Goal: Task Accomplishment & Management: Use online tool/utility

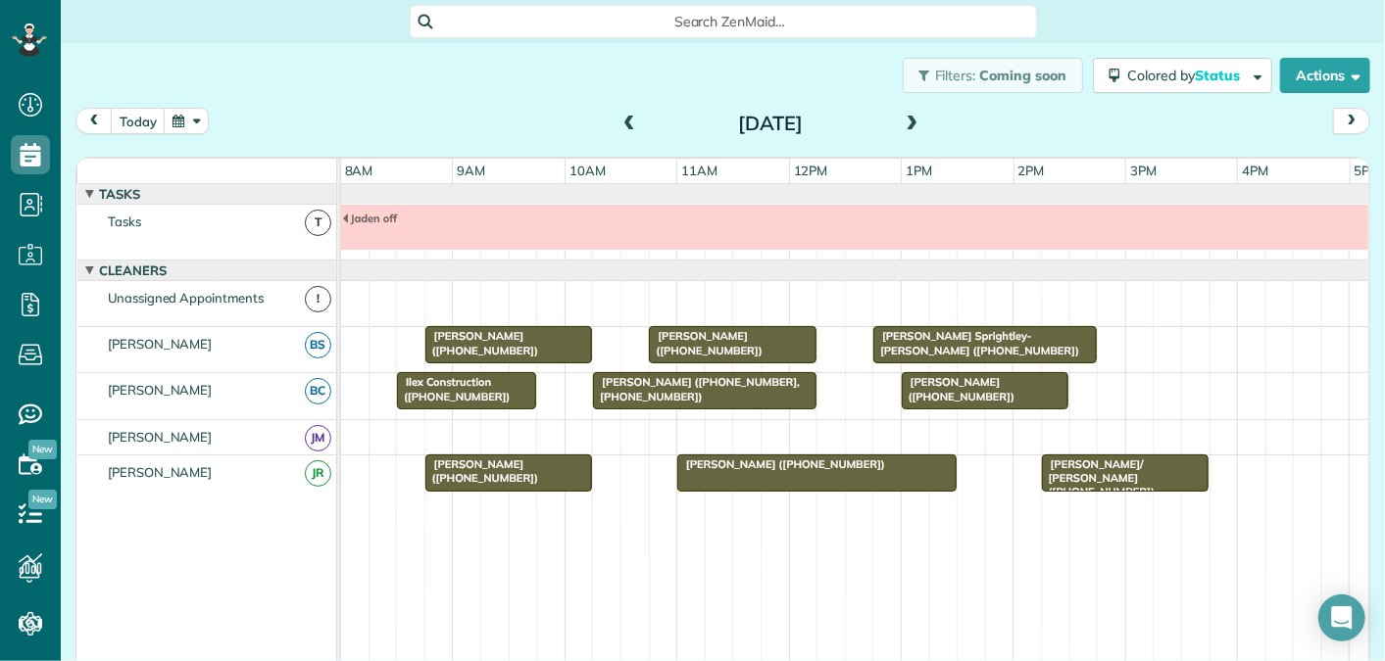
scroll to position [8, 8]
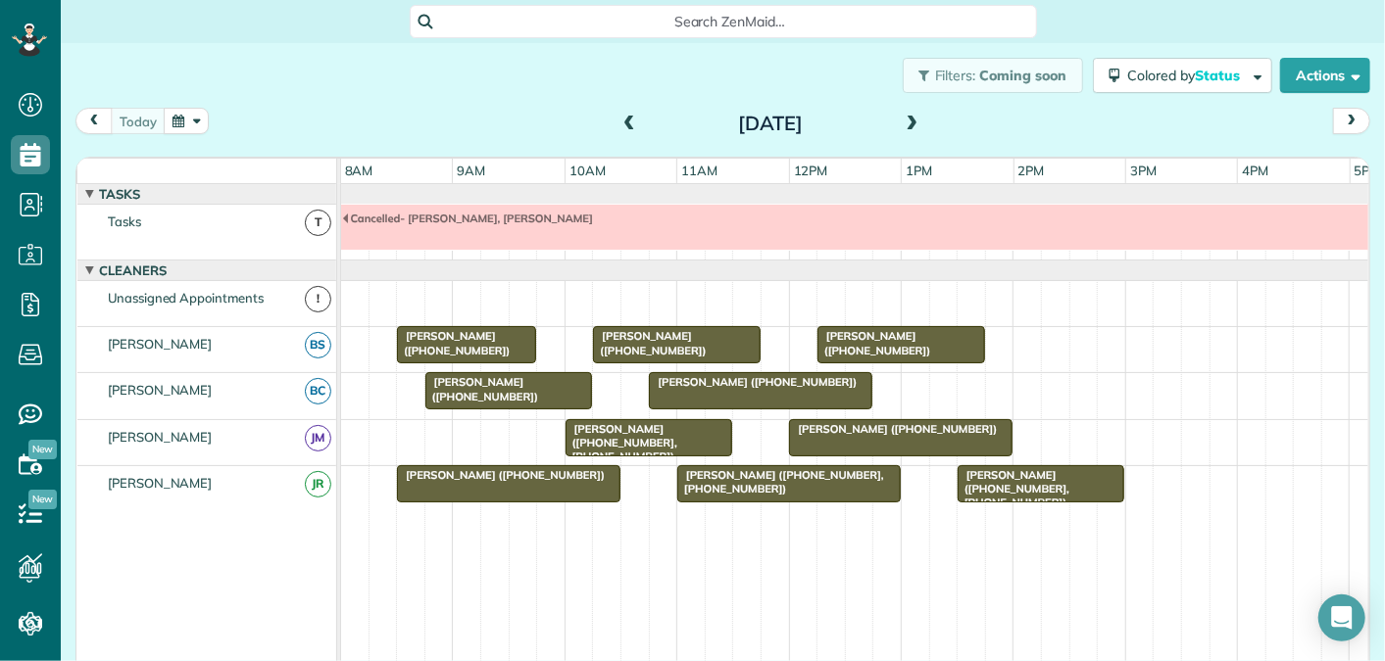
click at [917, 122] on span at bounding box center [912, 125] width 22 height 18
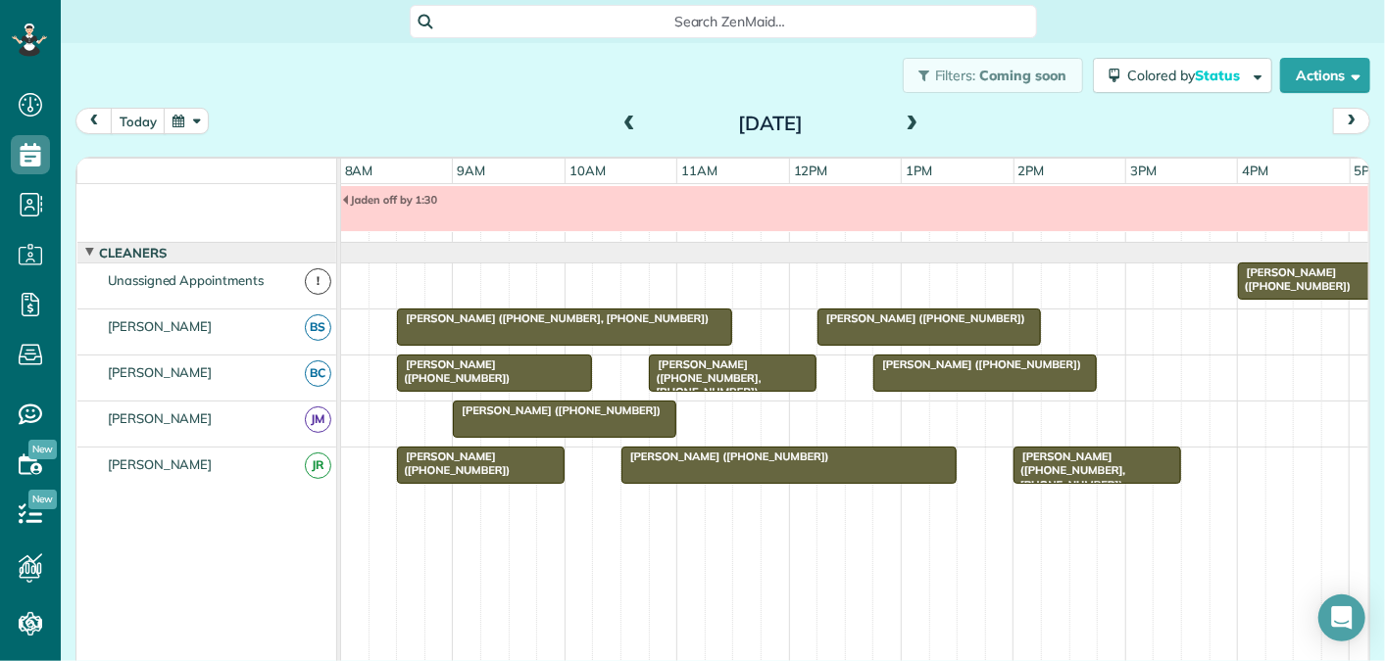
click at [908, 124] on span at bounding box center [912, 125] width 22 height 18
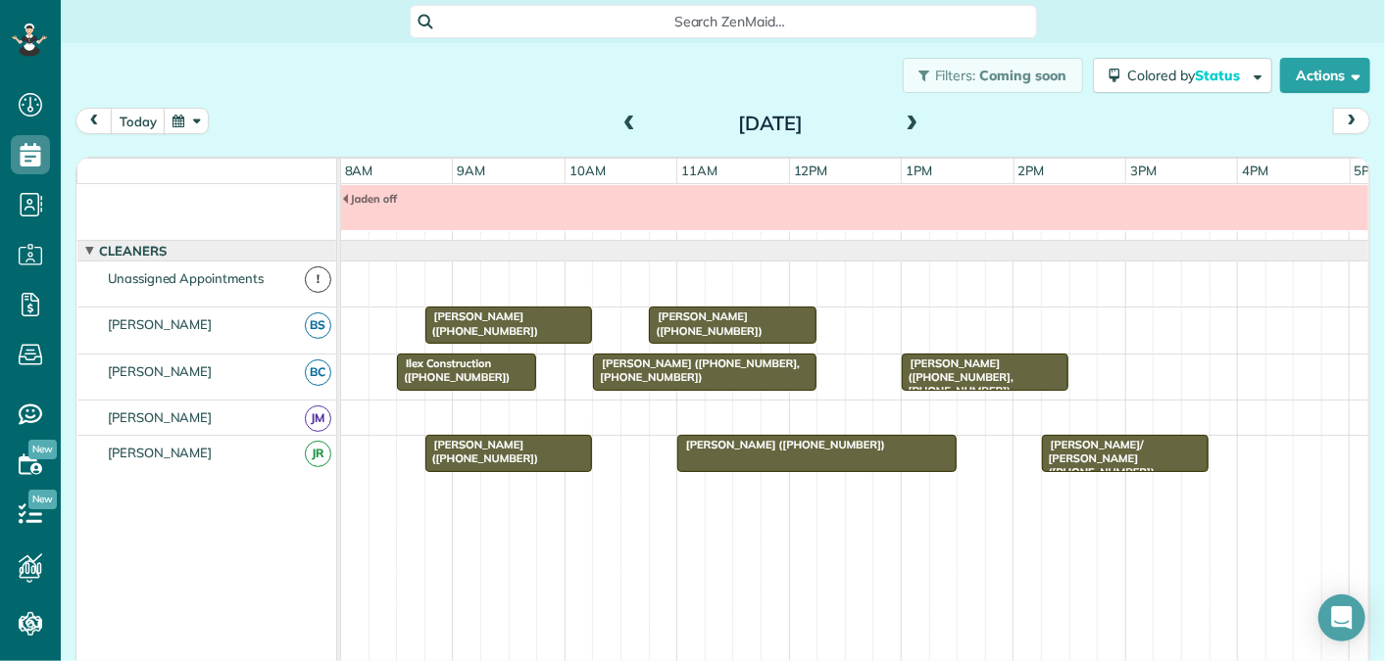
click at [909, 122] on span at bounding box center [912, 125] width 22 height 18
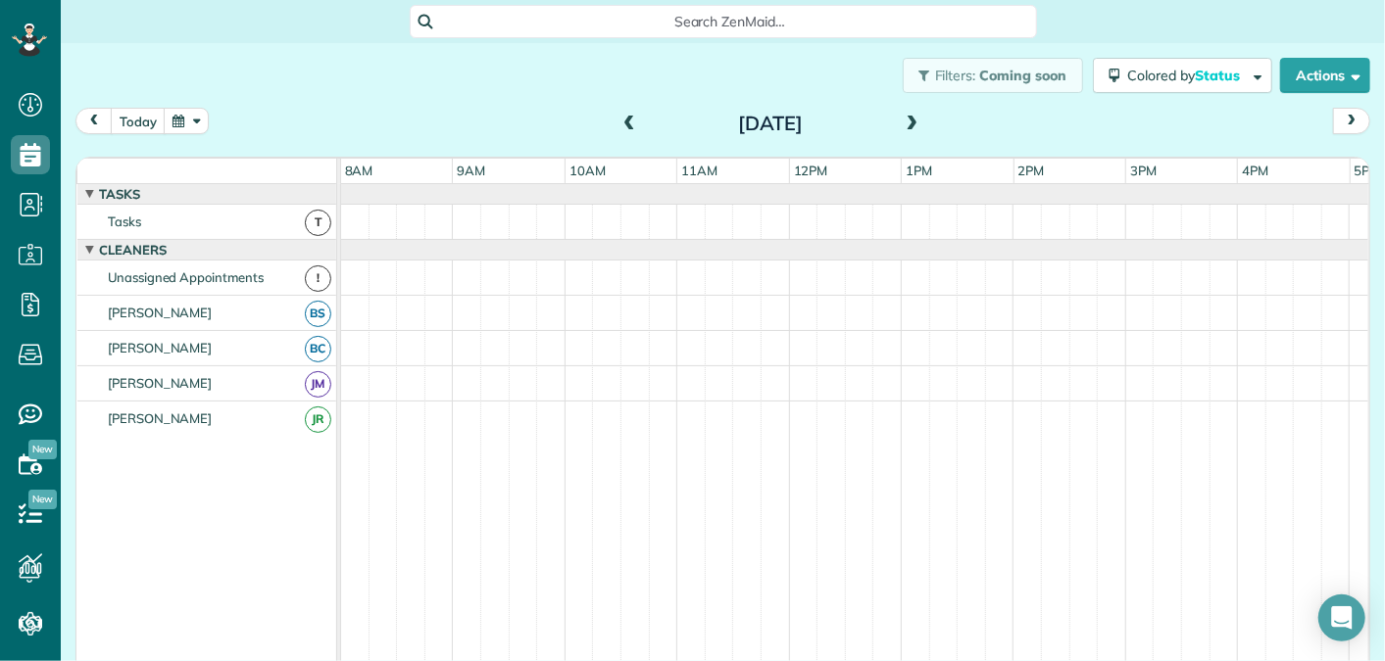
click at [909, 122] on span at bounding box center [912, 125] width 22 height 18
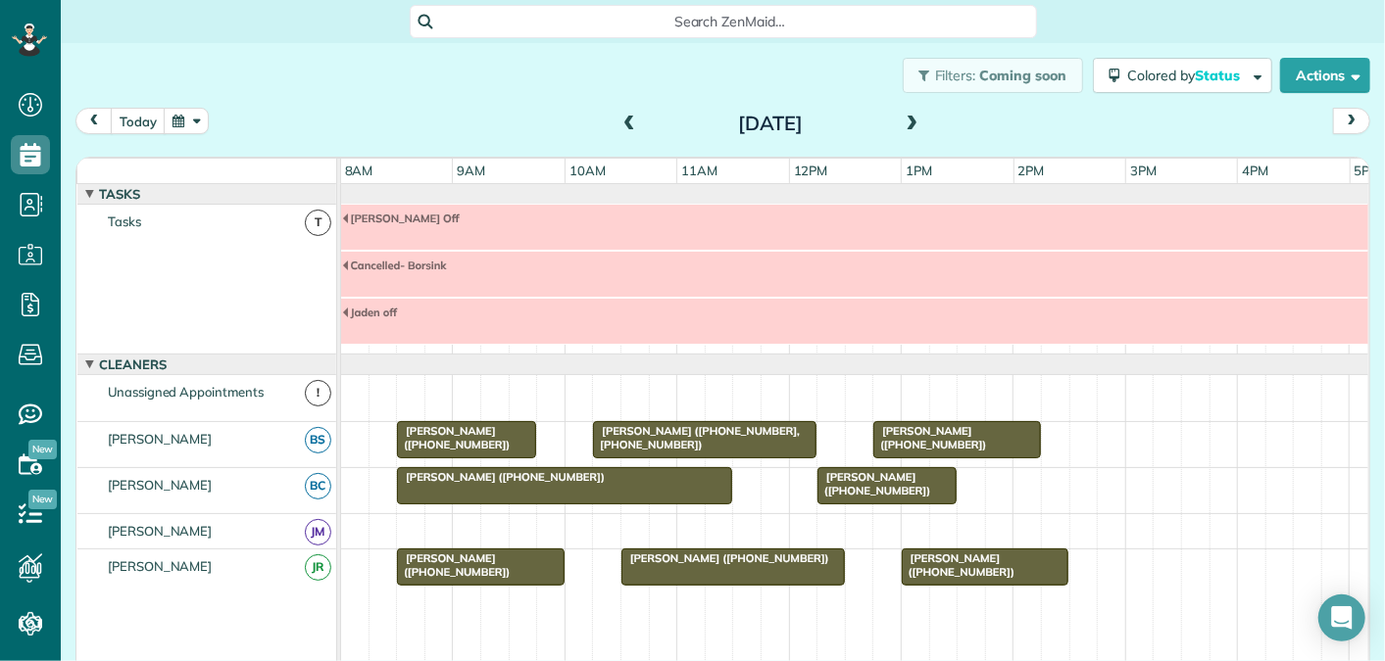
click at [915, 121] on span at bounding box center [912, 125] width 22 height 18
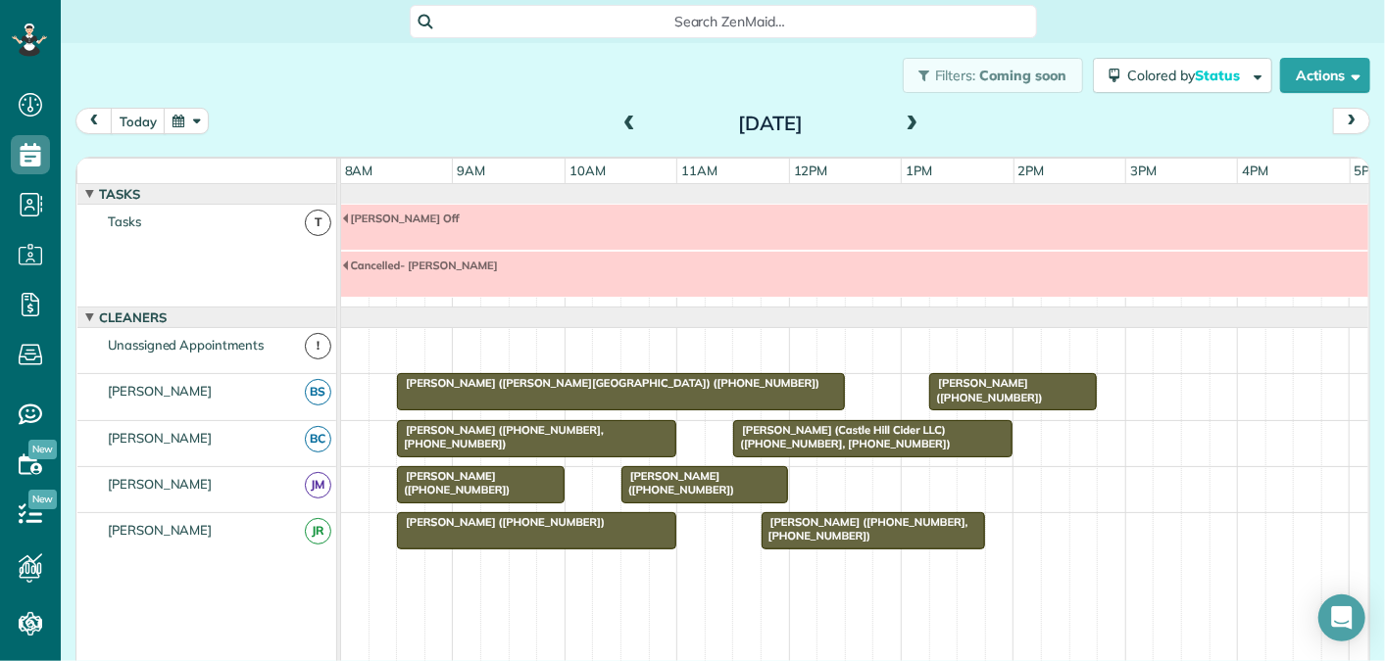
click at [909, 120] on span at bounding box center [912, 125] width 22 height 18
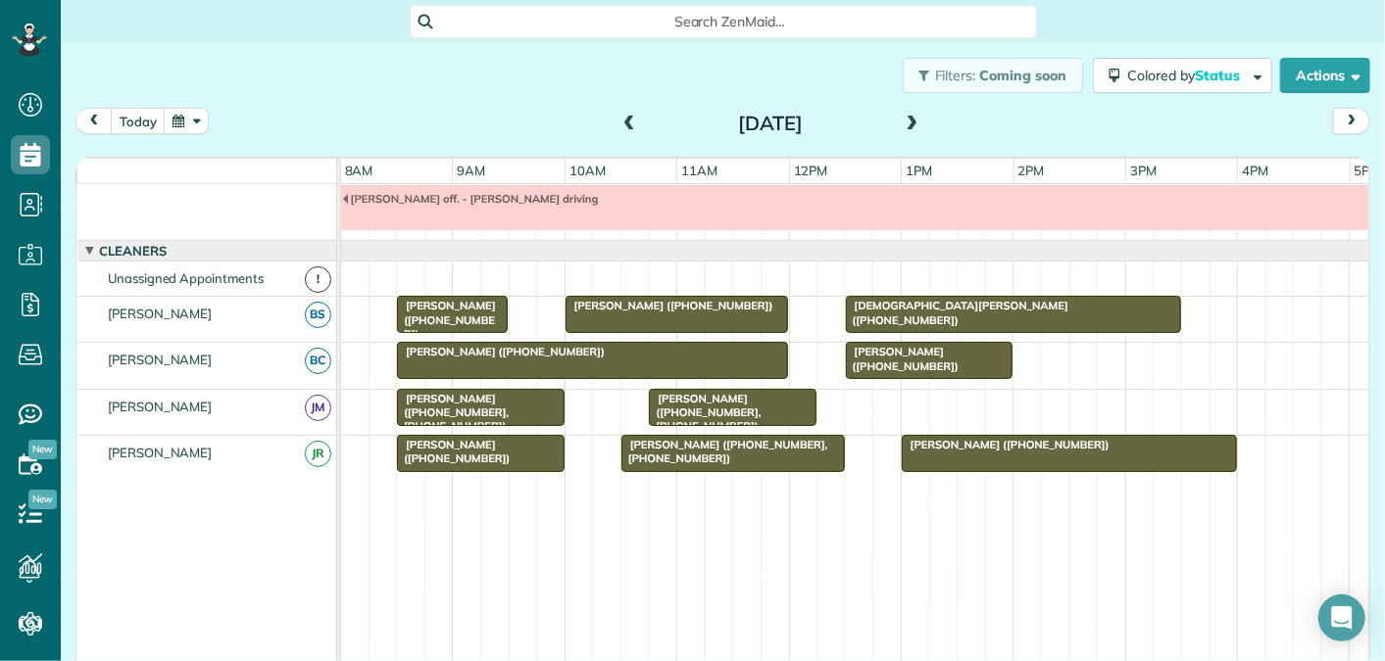
click at [909, 121] on span at bounding box center [912, 125] width 22 height 18
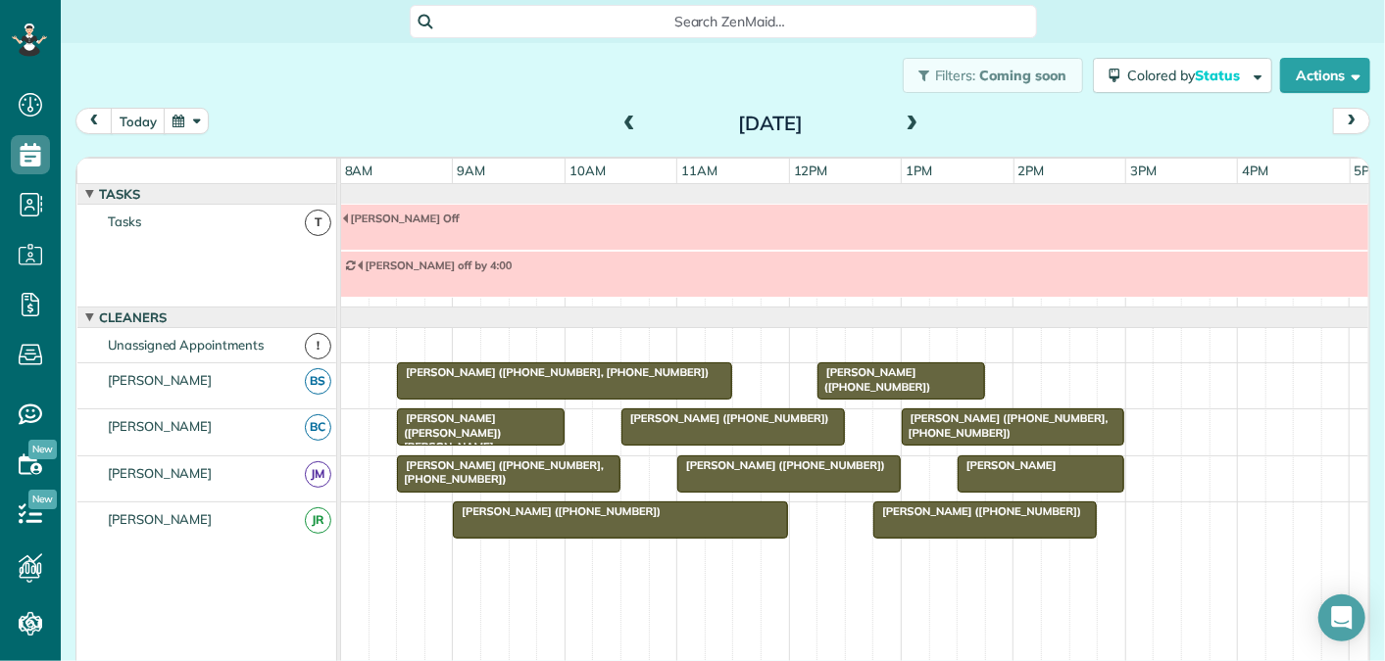
click at [911, 122] on span at bounding box center [912, 125] width 22 height 18
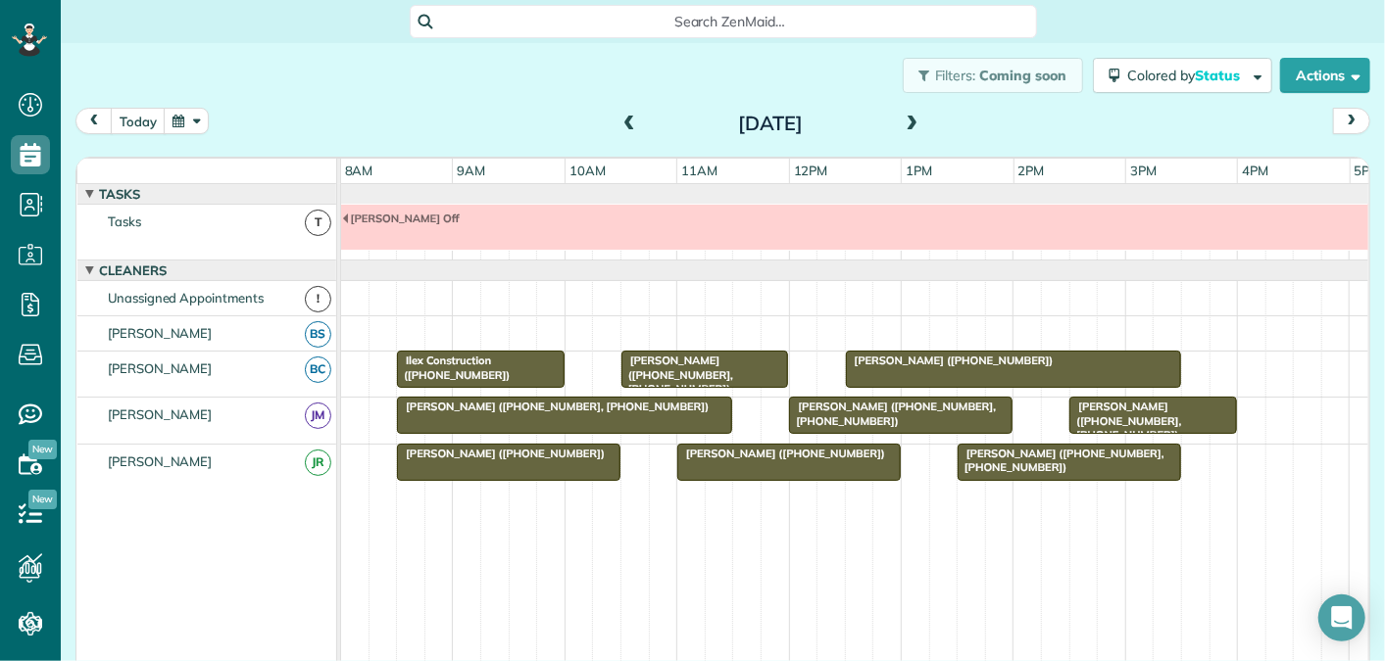
click at [913, 118] on span at bounding box center [912, 125] width 22 height 18
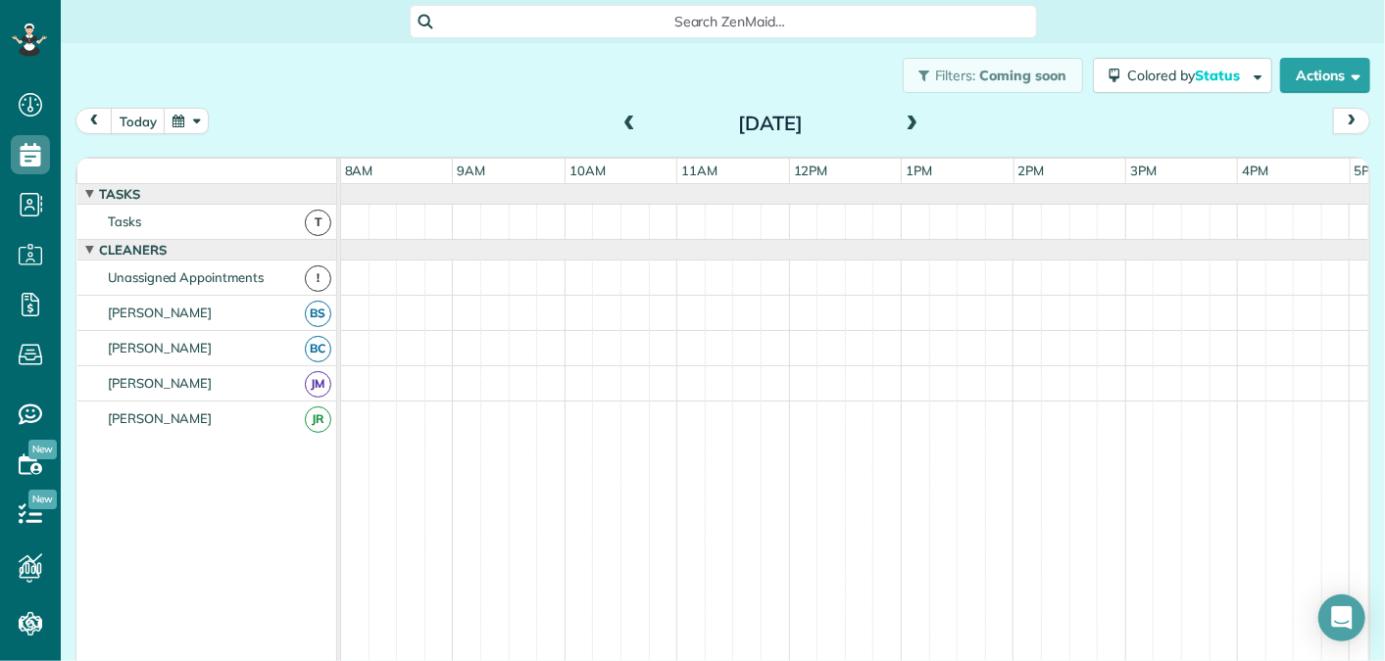
click at [913, 119] on span at bounding box center [912, 125] width 22 height 18
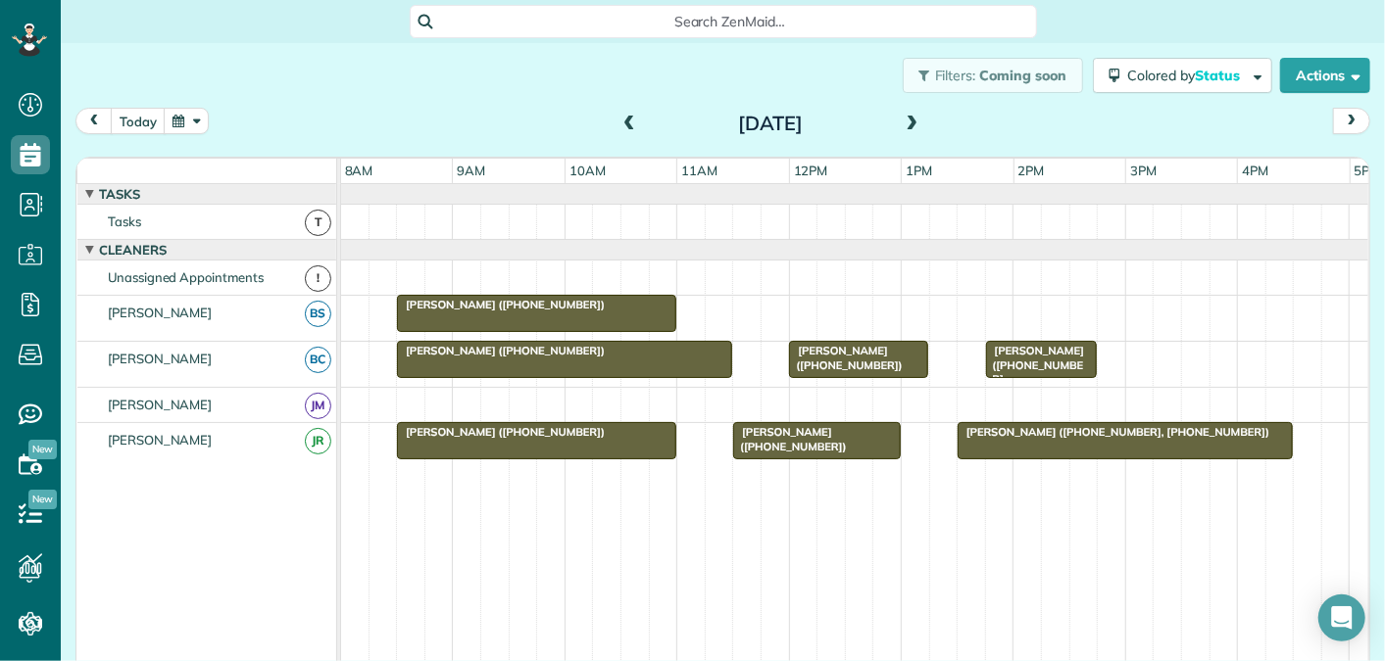
click at [908, 124] on span at bounding box center [912, 125] width 22 height 18
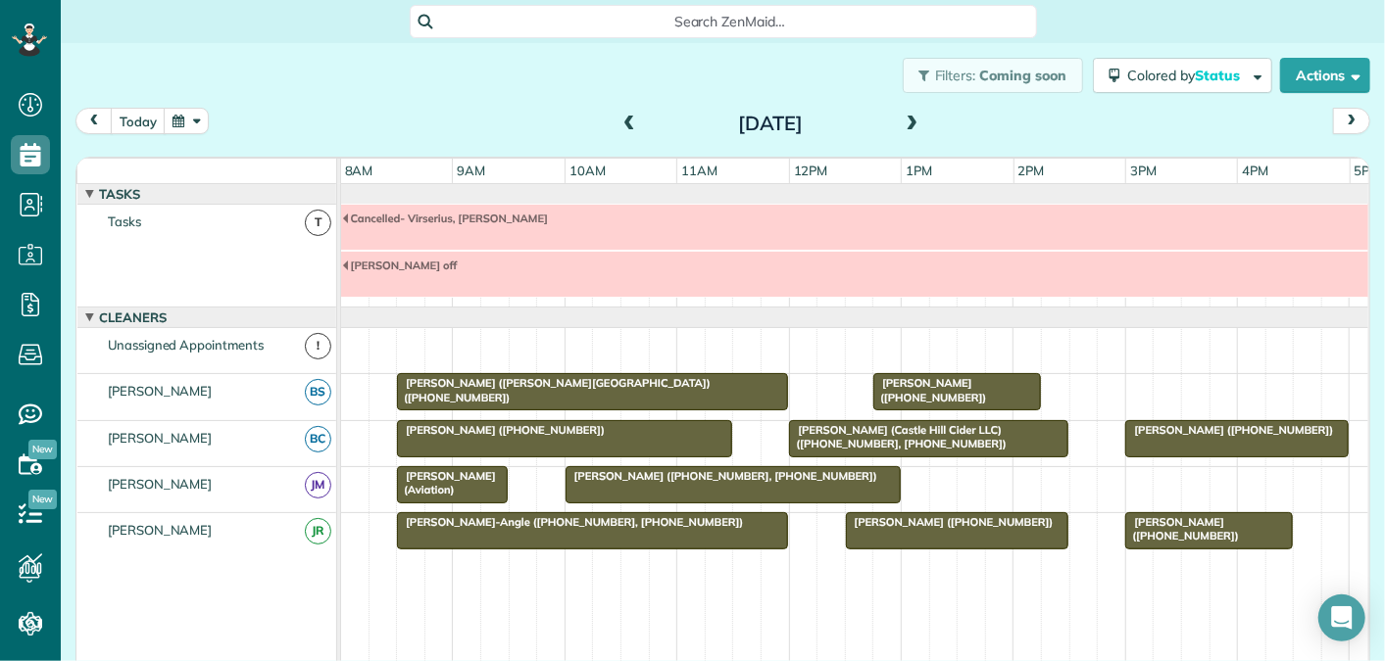
click at [917, 120] on span at bounding box center [912, 125] width 22 height 18
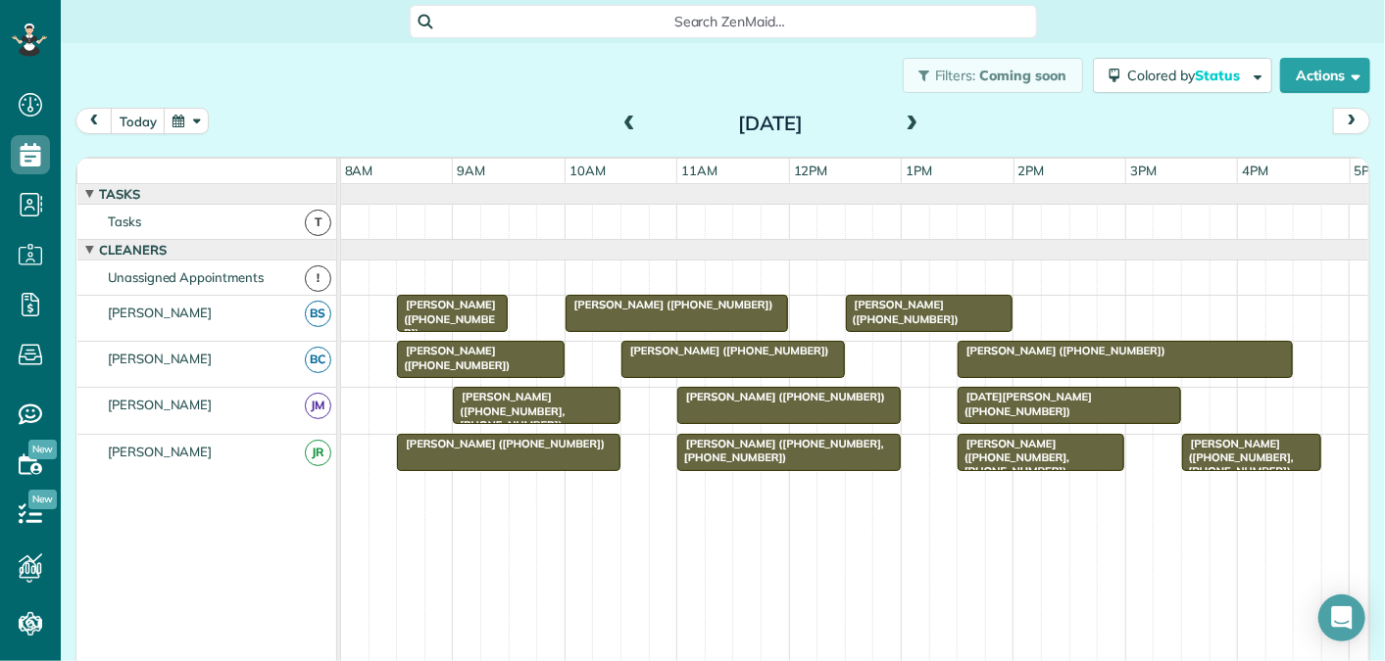
click at [915, 119] on span at bounding box center [912, 125] width 22 height 18
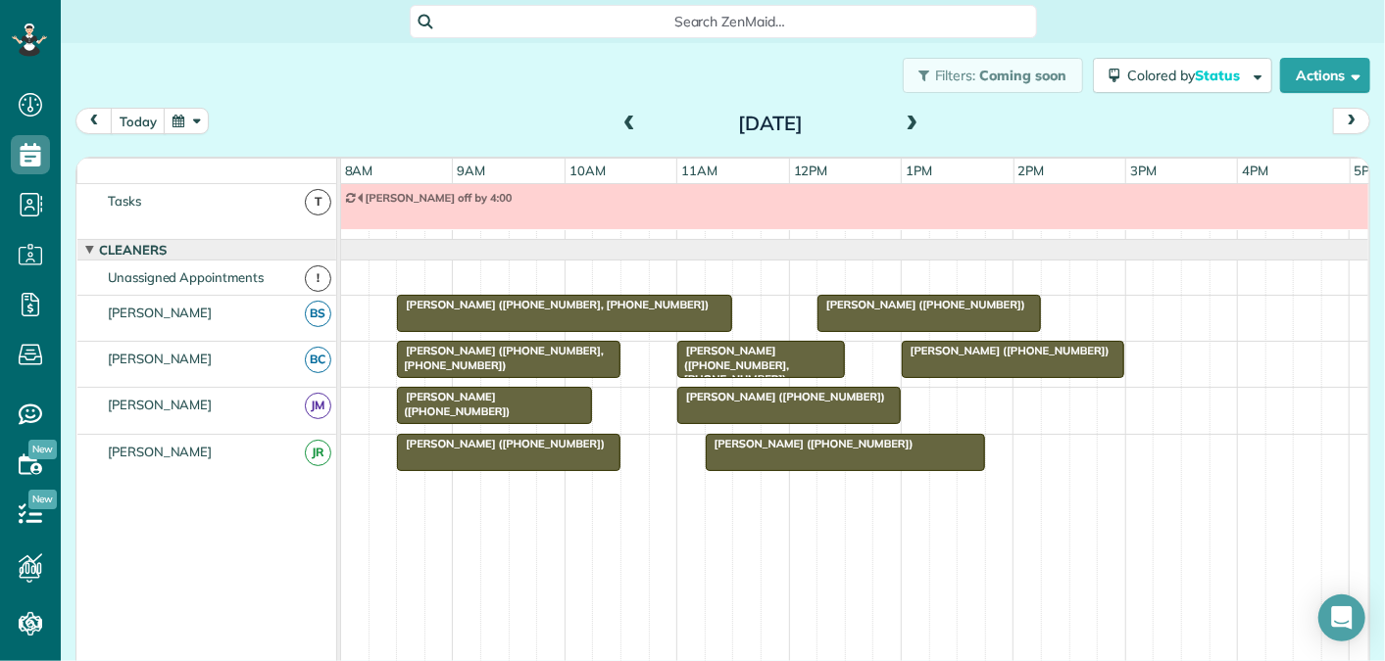
click at [915, 119] on span at bounding box center [912, 125] width 22 height 18
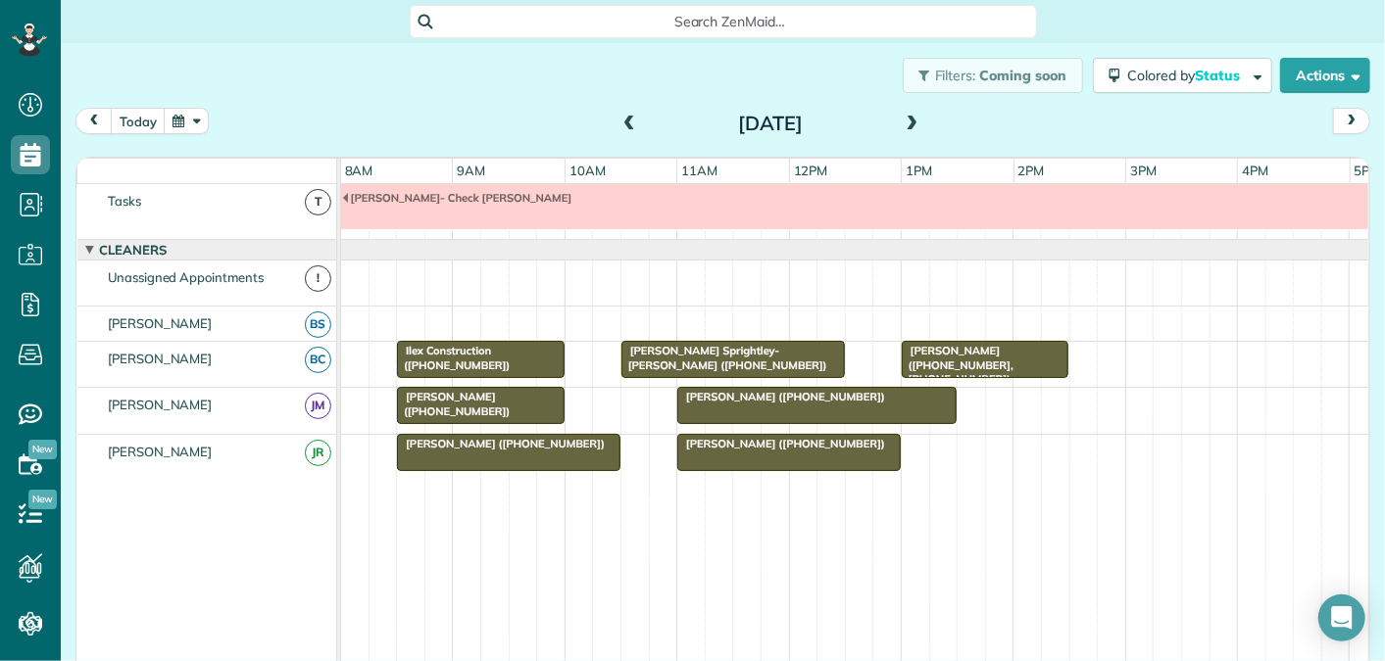
click at [915, 119] on span at bounding box center [912, 125] width 22 height 18
